Goal: Information Seeking & Learning: Check status

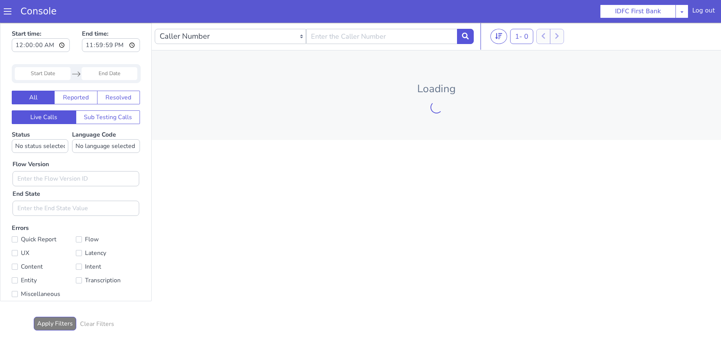
click at [2, 12] on div "Console" at bounding box center [34, 11] width 69 height 21
click at [6, 11] on span at bounding box center [8, 12] width 8 height 8
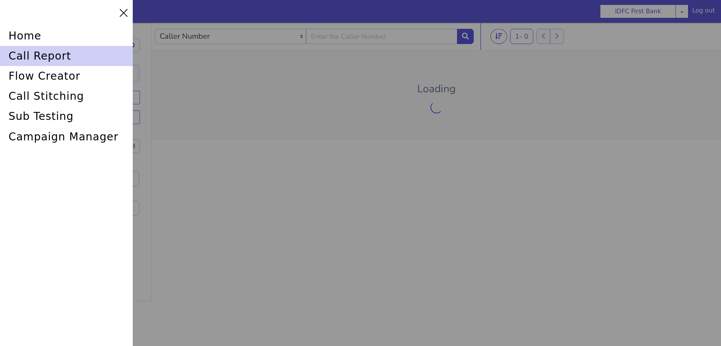
click at [25, 52] on div "call report" at bounding box center [66, 56] width 133 height 20
click at [38, 55] on div "call report" at bounding box center [66, 56] width 133 height 20
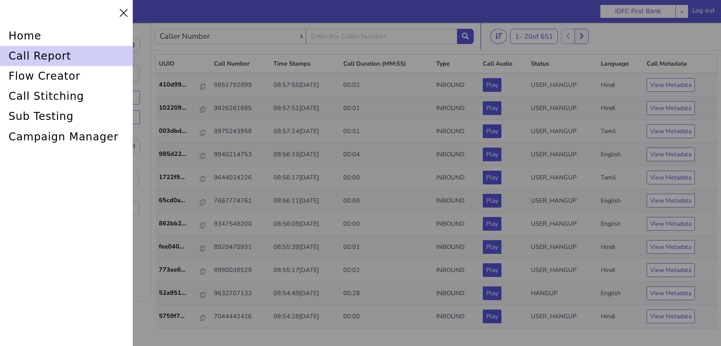
click at [51, 53] on div "call report" at bounding box center [66, 56] width 133 height 20
click at [46, 53] on div "call report" at bounding box center [66, 56] width 133 height 20
click at [36, 55] on div "call report" at bounding box center [66, 56] width 133 height 20
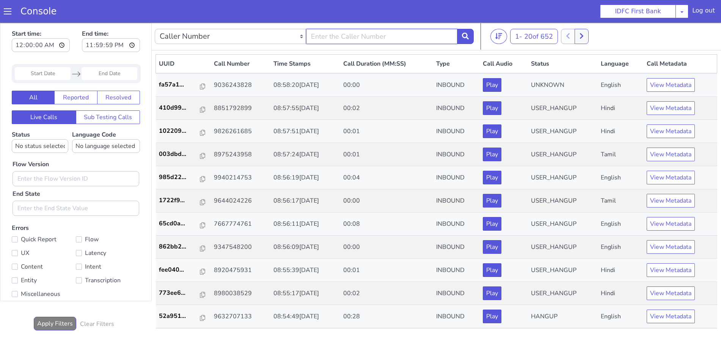
type input "6352248031"
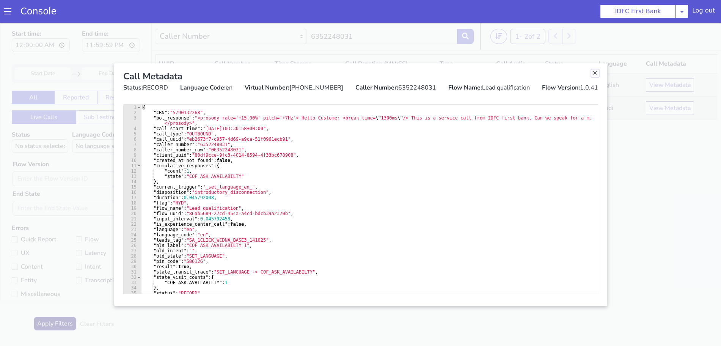
click at [586, 89] on link "Close" at bounding box center [588, 92] width 8 height 8
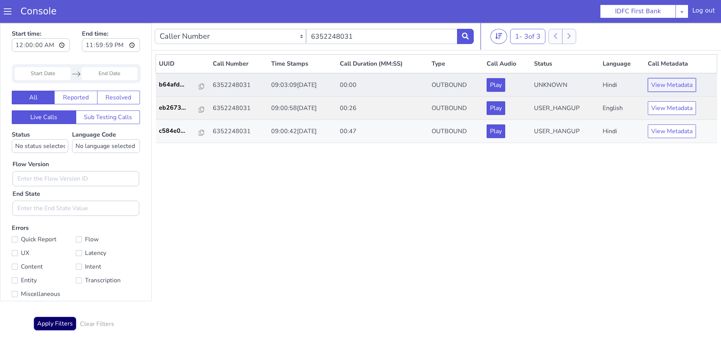
click at [659, 345] on button "View Metadata" at bounding box center [658, 348] width 48 height 14
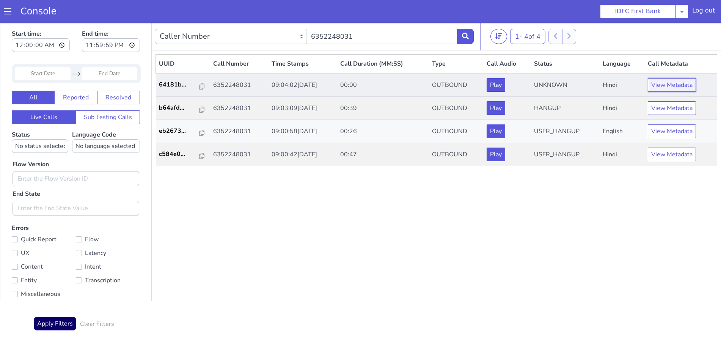
click at [664, 345] on button "View Metadata" at bounding box center [658, 348] width 48 height 14
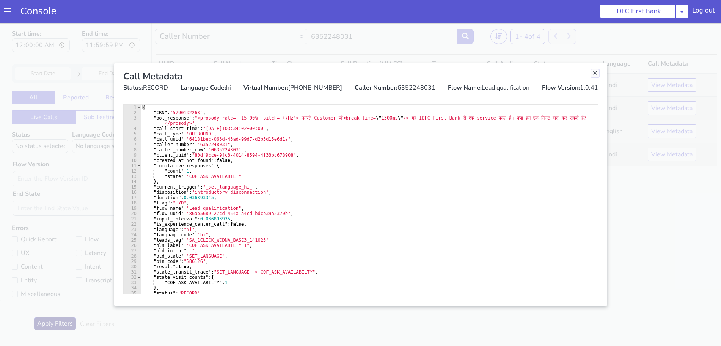
click at [580, 110] on link "Close" at bounding box center [582, 111] width 8 height 8
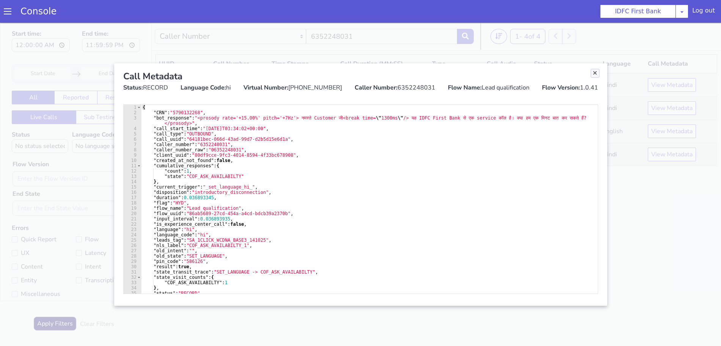
click at [582, 335] on link "Close" at bounding box center [582, 336] width 8 height 8
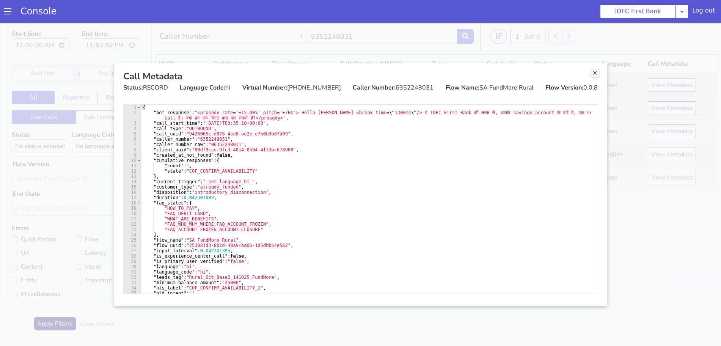
drag, startPoint x: 679, startPoint y: 500, endPoint x: 662, endPoint y: 516, distance: 23.6
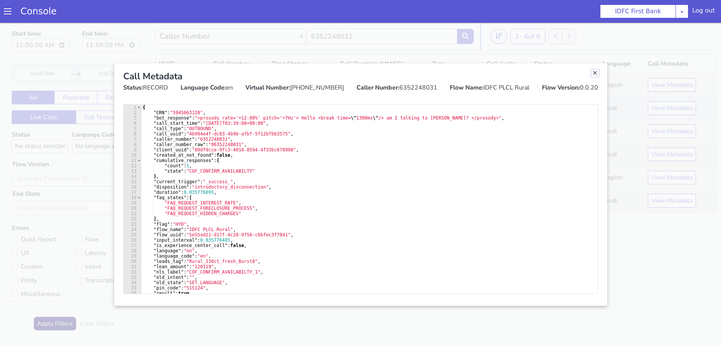
drag, startPoint x: 635, startPoint y: 450, endPoint x: 589, endPoint y: 479, distance: 55.1
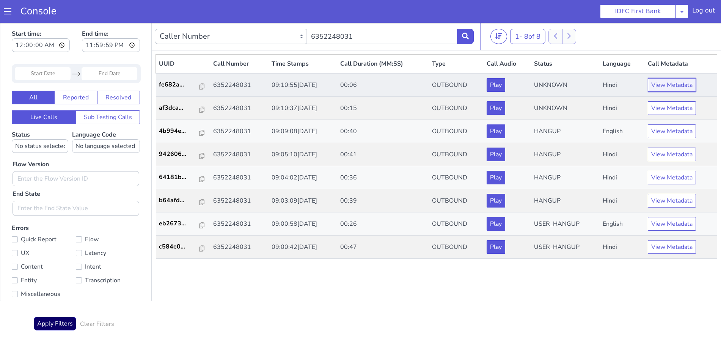
click at [653, 121] on button "View Metadata" at bounding box center [659, 118] width 48 height 14
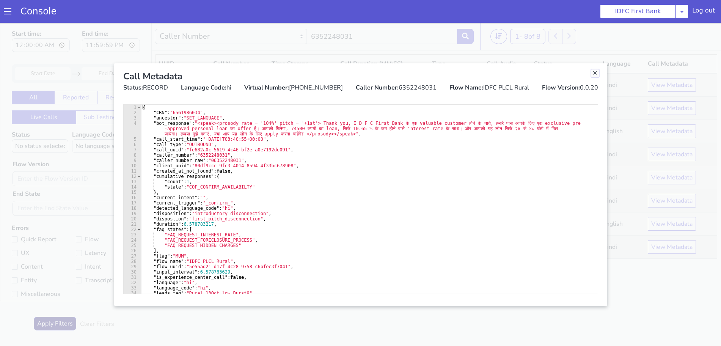
click at [569, 277] on link "Close" at bounding box center [569, 279] width 8 height 8
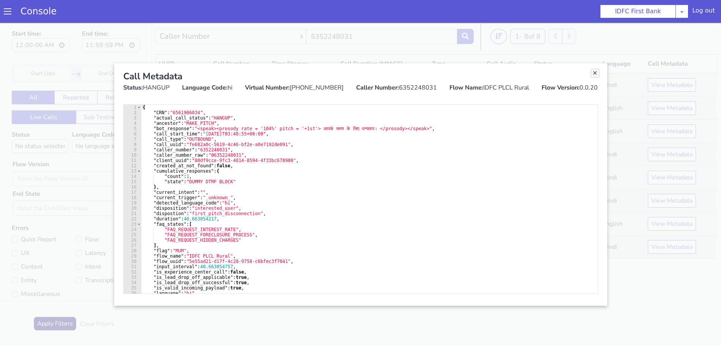
click at [561, 205] on link "Close" at bounding box center [565, 208] width 8 height 8
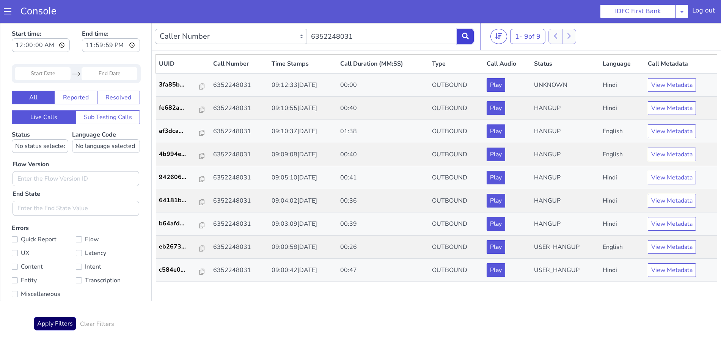
drag, startPoint x: 1201, startPoint y: 91, endPoint x: 1202, endPoint y: 94, distance: 4.0
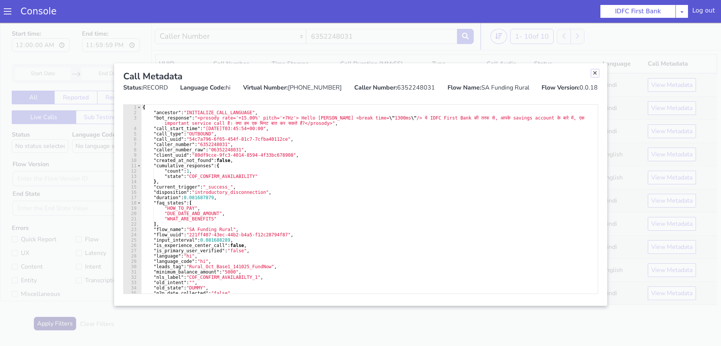
click at [565, 252] on link "Close" at bounding box center [566, 253] width 8 height 8
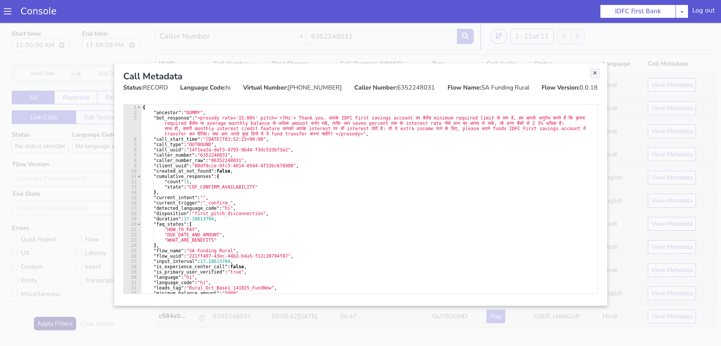
click at [566, 242] on link "Close" at bounding box center [565, 242] width 8 height 8
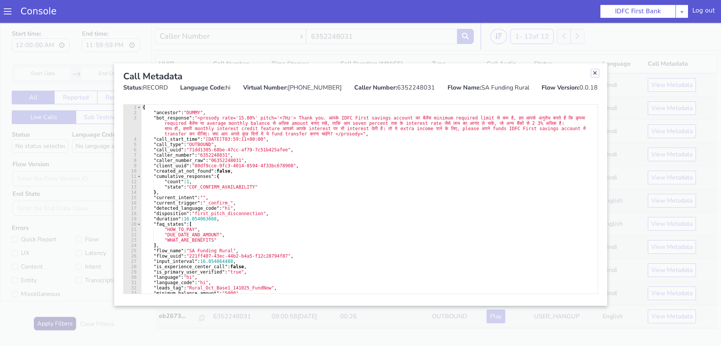
click at [566, 197] on link "Close" at bounding box center [566, 198] width 8 height 8
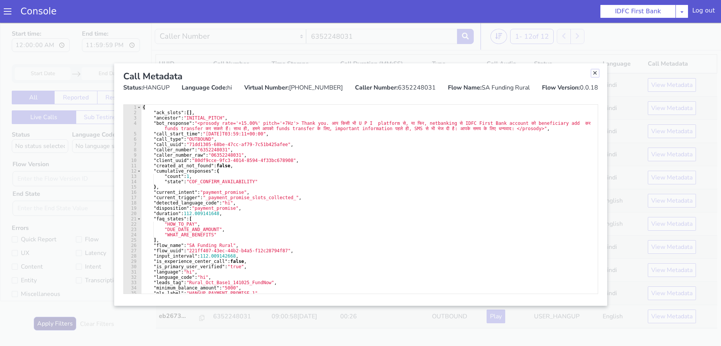
click at [631, 3] on link "Close" at bounding box center [632, 4] width 8 height 8
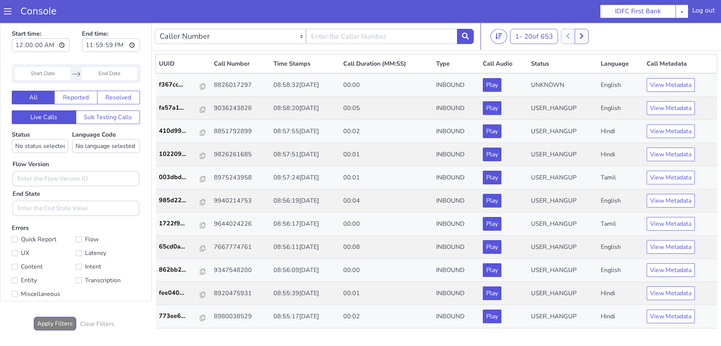
click at [6, 13] on span at bounding box center [8, 12] width 8 height 8
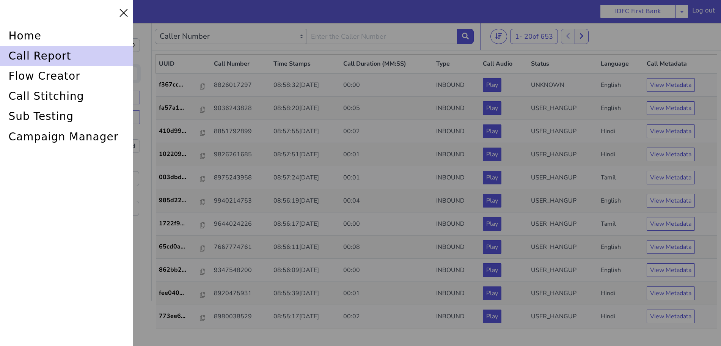
click at [26, 55] on div "call report" at bounding box center [66, 56] width 133 height 20
click at [32, 49] on div "call report" at bounding box center [66, 56] width 133 height 20
click at [41, 55] on div "call report" at bounding box center [66, 56] width 133 height 20
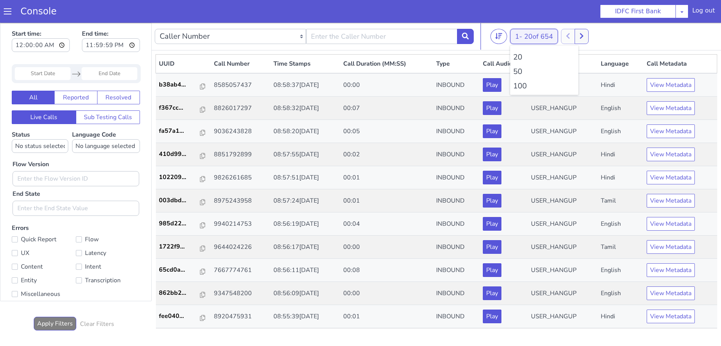
click at [537, 38] on span "20 of 654" at bounding box center [538, 36] width 29 height 9
click at [519, 86] on li "100" at bounding box center [544, 85] width 62 height 11
